Goal: Communication & Community: Answer question/provide support

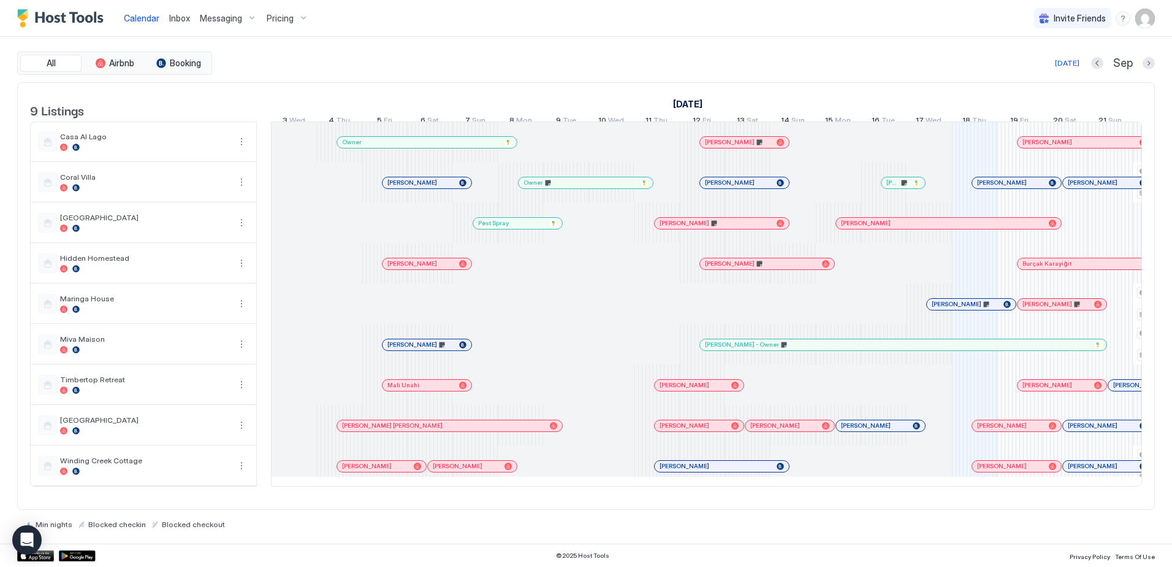
scroll to position [0, 524]
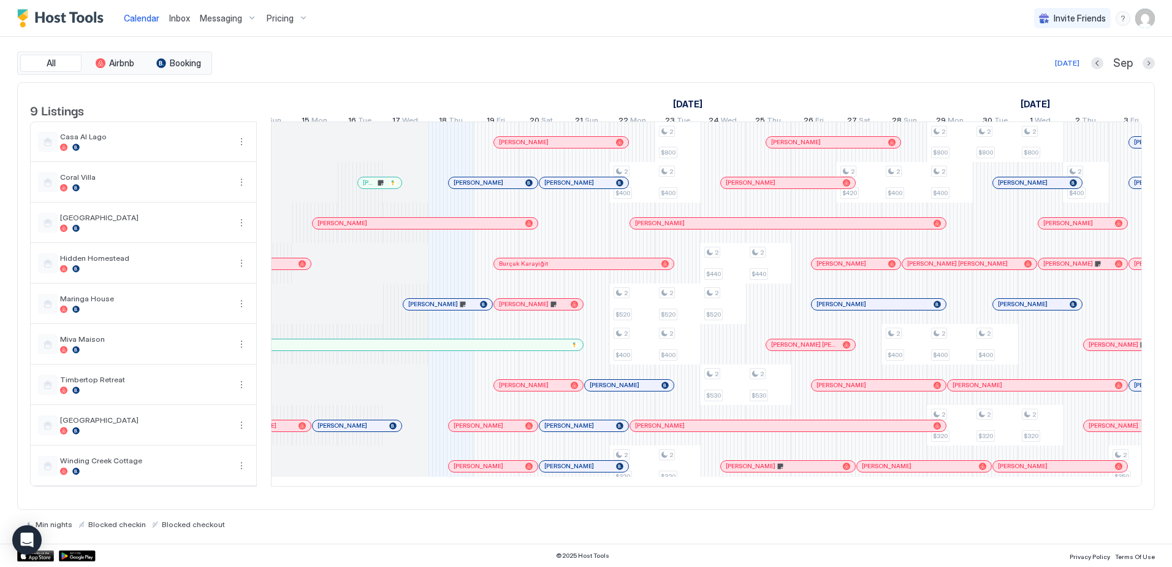
click at [176, 13] on span "Inbox" at bounding box center [179, 18] width 21 height 10
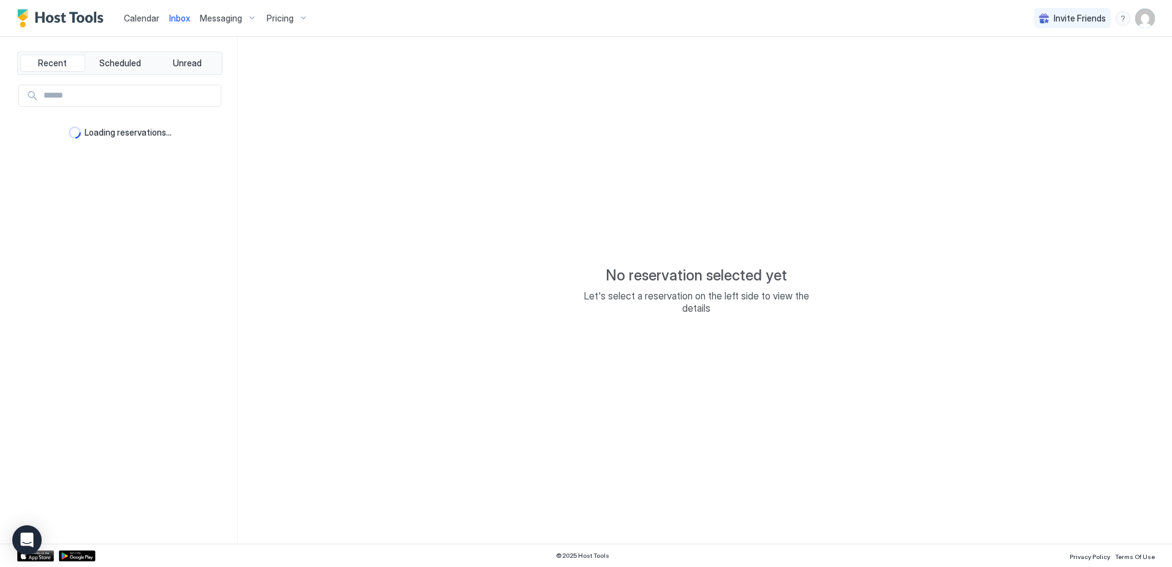
type textarea "*"
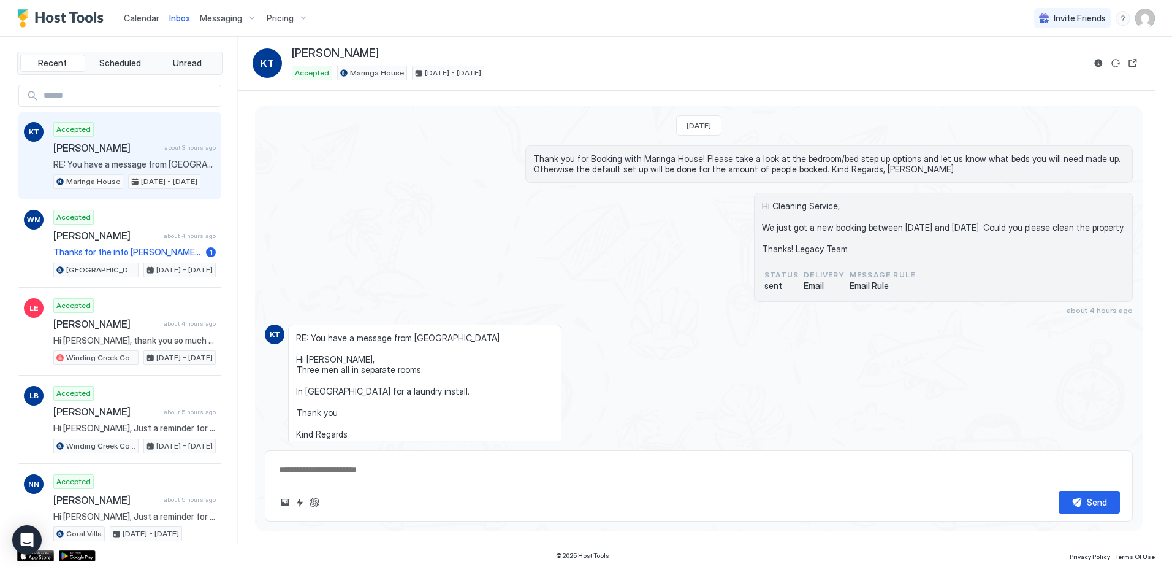
scroll to position [164, 0]
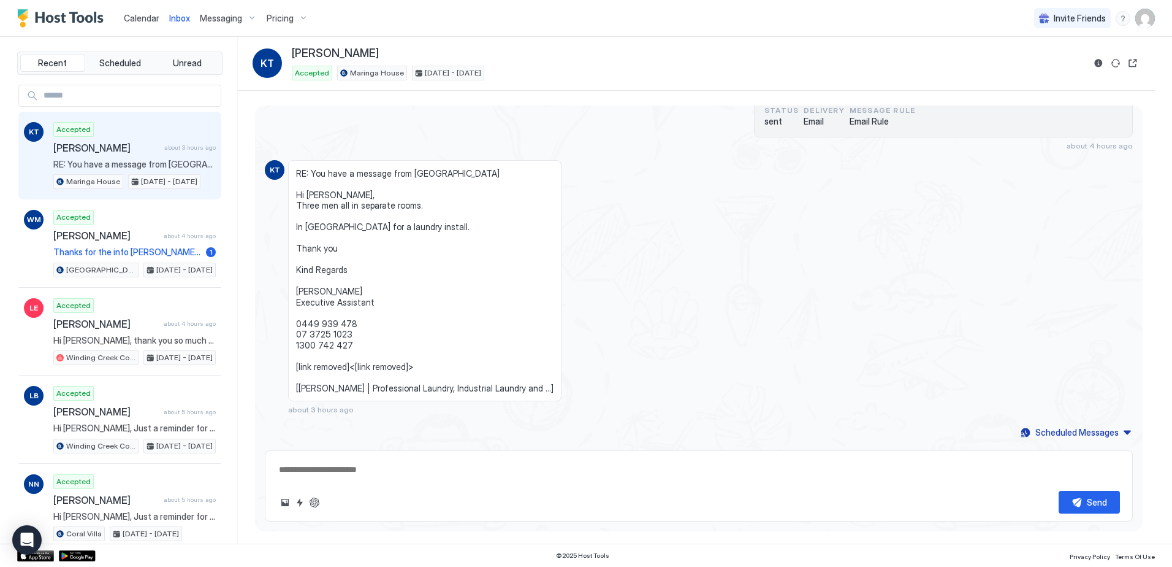
click at [376, 472] on textarea at bounding box center [699, 469] width 842 height 23
type textarea "**********"
click at [1080, 509] on button "Send" at bounding box center [1089, 501] width 61 height 23
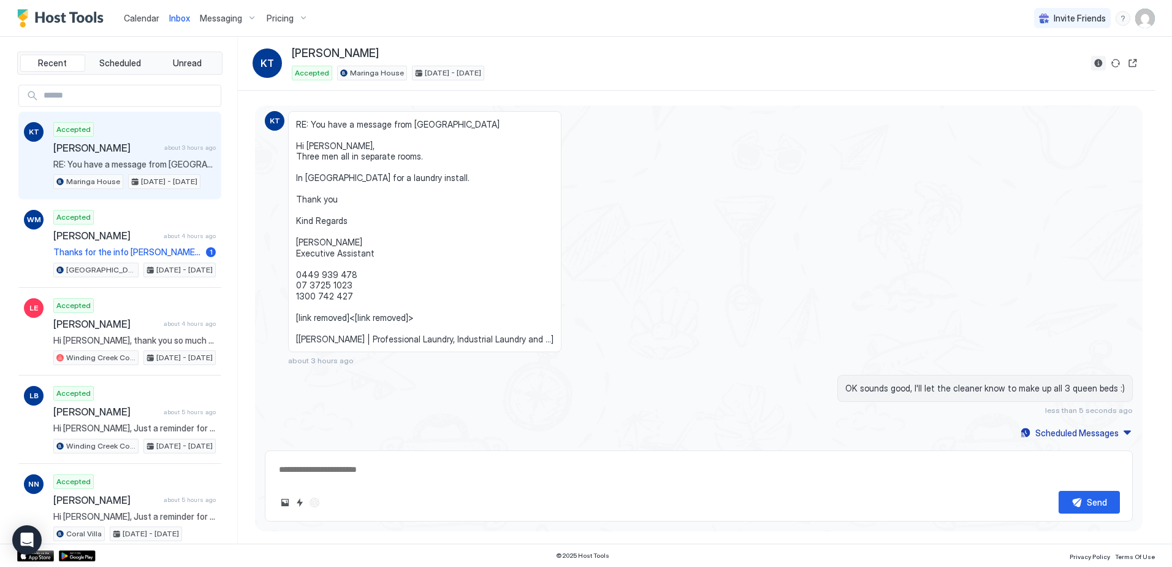
click at [1097, 64] on button "Reservation information" at bounding box center [1098, 63] width 15 height 15
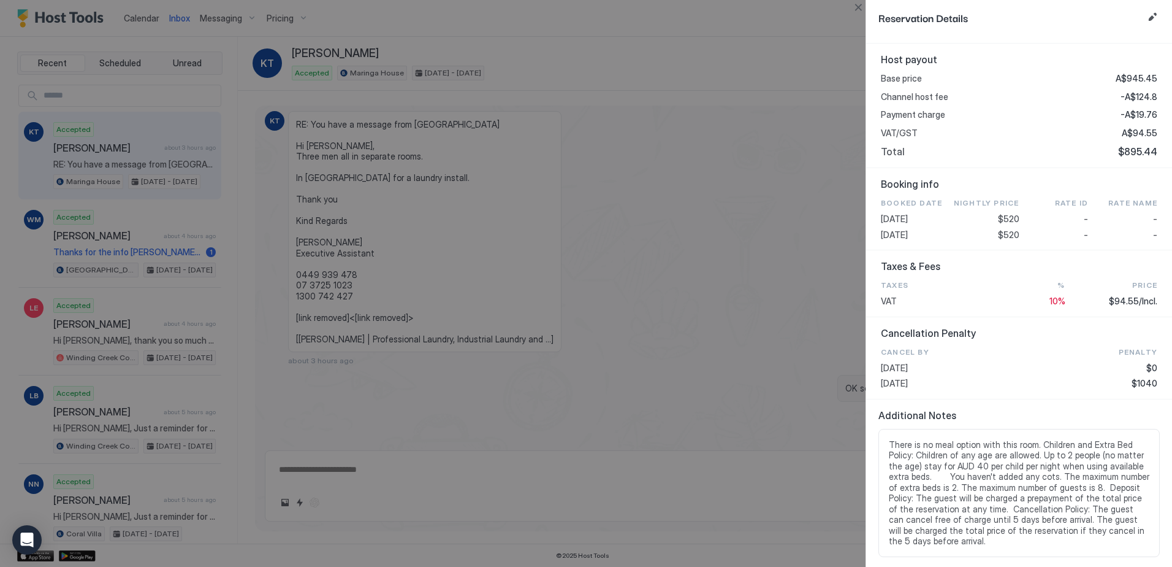
scroll to position [0, 0]
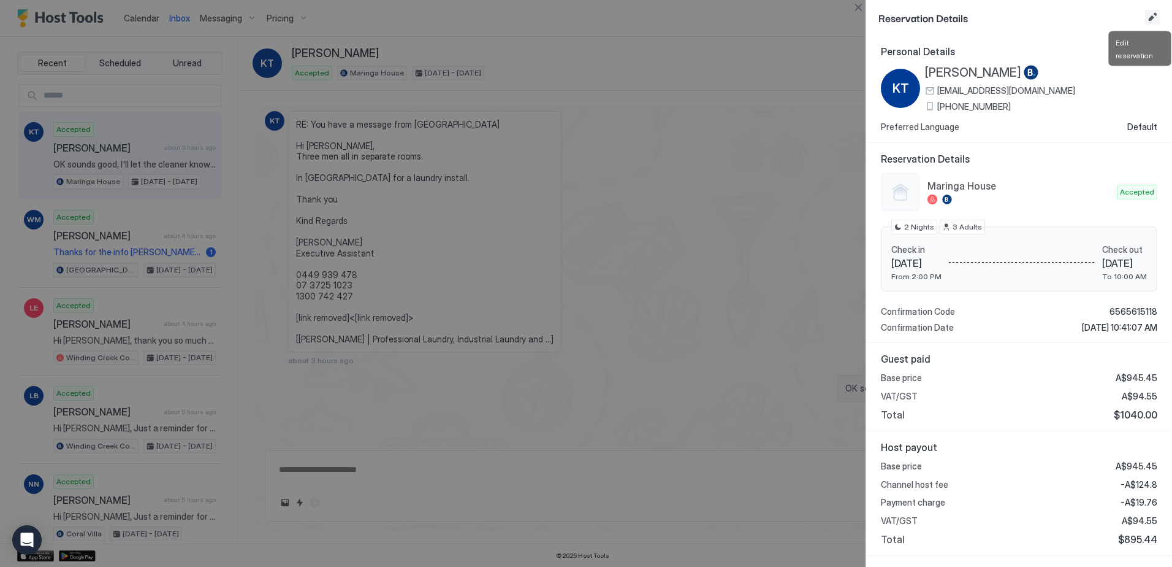
click at [1156, 15] on button "Edit reservation" at bounding box center [1152, 17] width 15 height 15
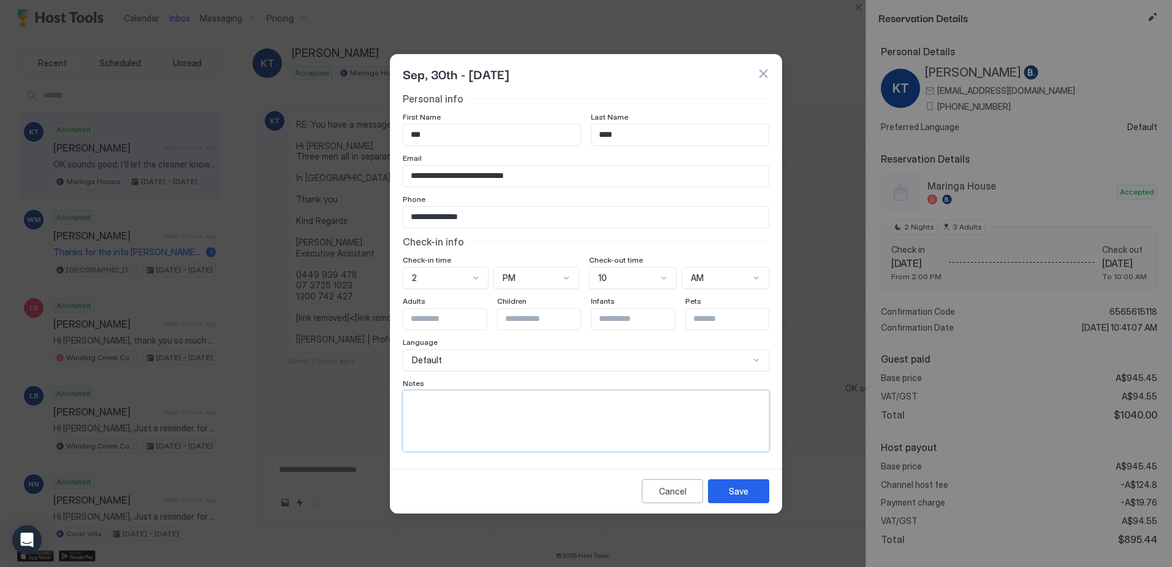
click at [479, 414] on textarea "Input Field" at bounding box center [585, 421] width 365 height 60
type textarea "**********"
click at [739, 488] on div "Save" at bounding box center [739, 490] width 20 height 13
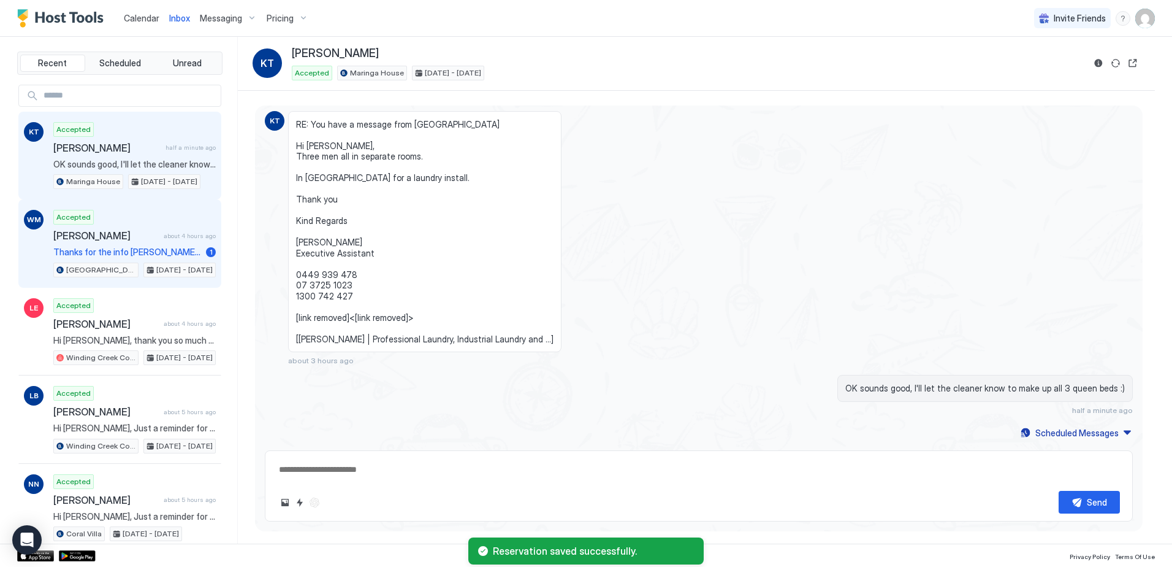
click at [128, 233] on span "[PERSON_NAME]" at bounding box center [105, 235] width 105 height 12
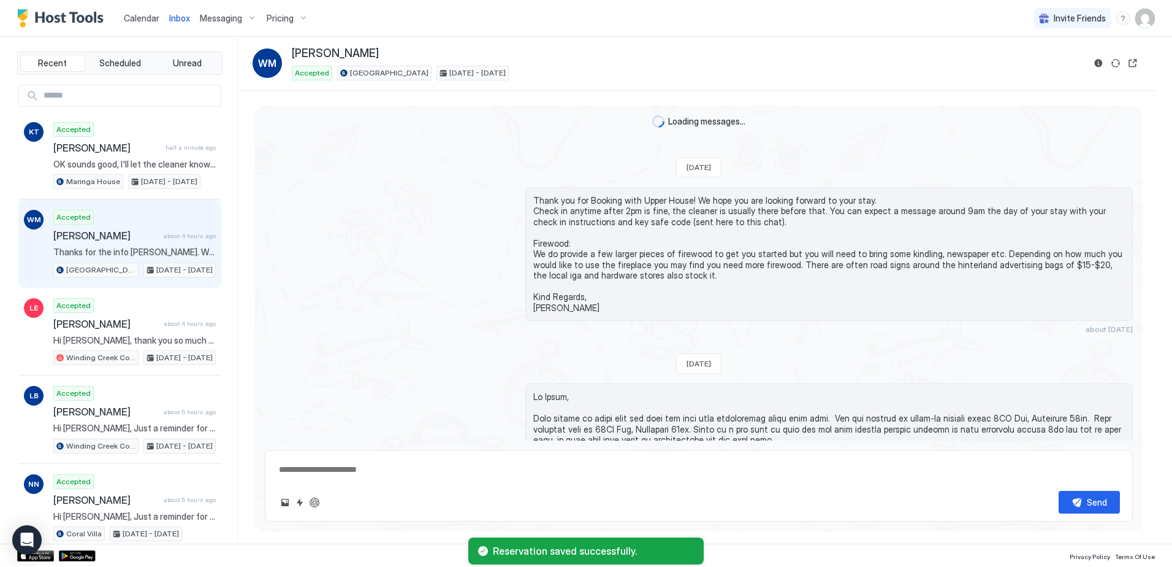
scroll to position [240, 0]
